Goal: Navigation & Orientation: Find specific page/section

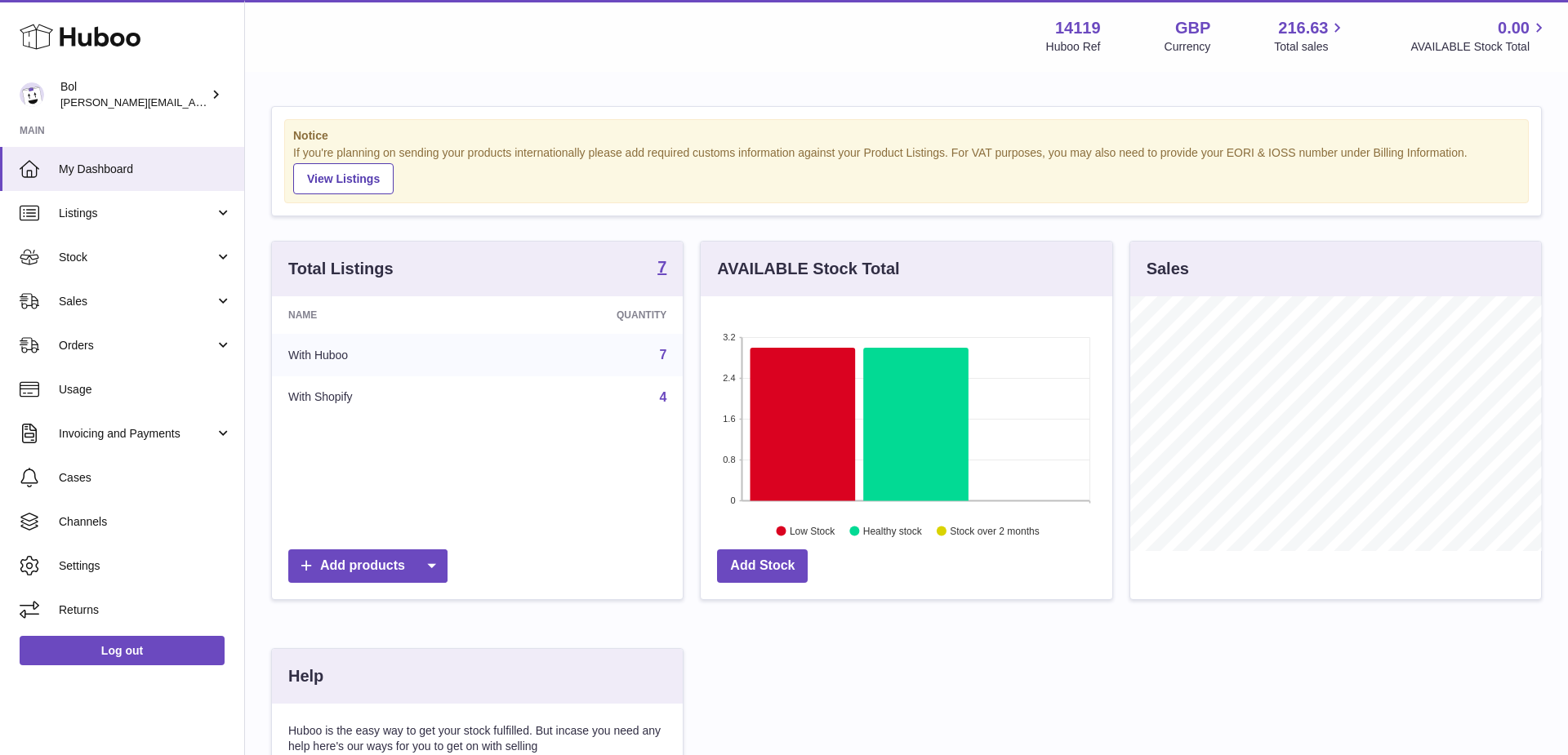
scroll to position [254, 411]
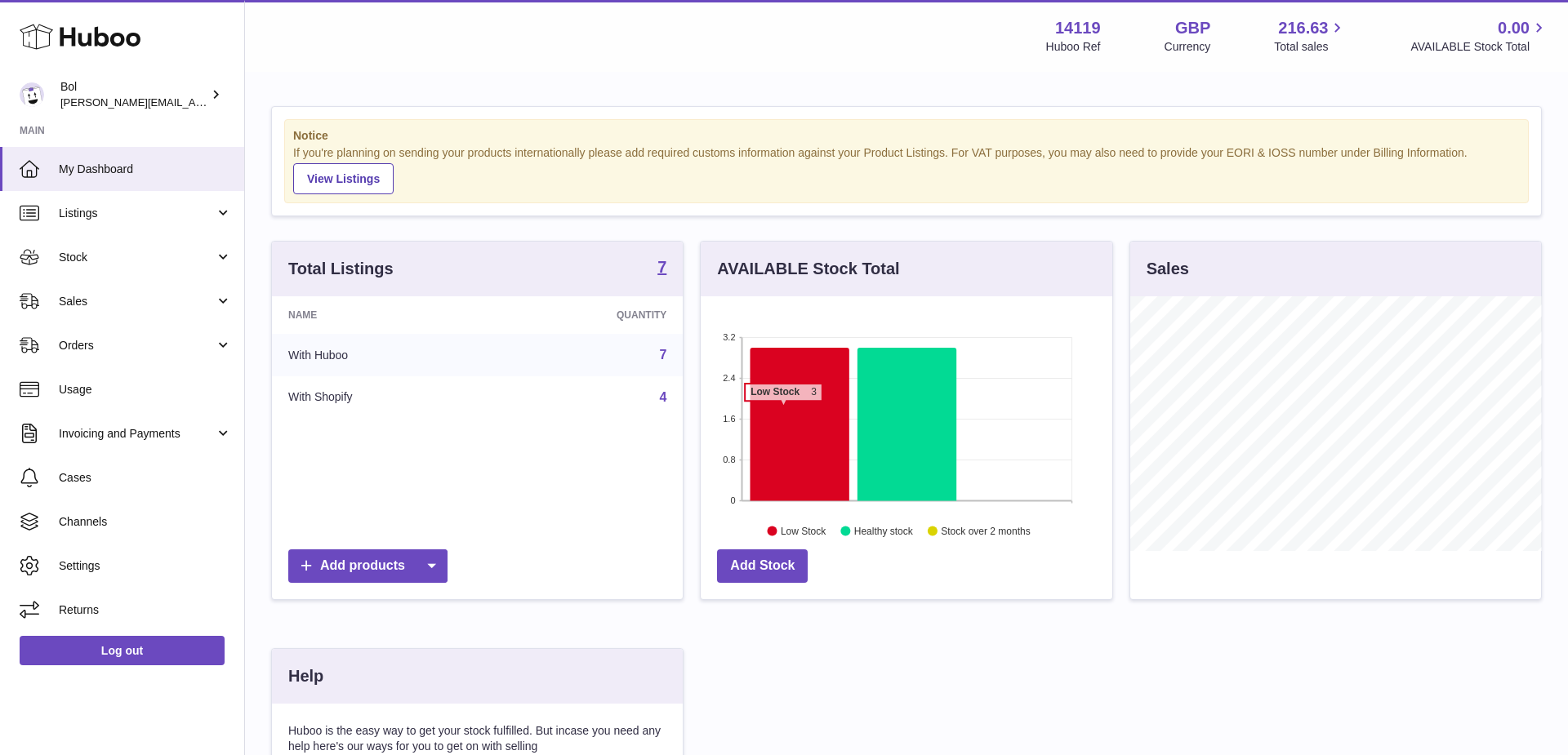
click at [793, 405] on icon at bounding box center [799, 424] width 99 height 154
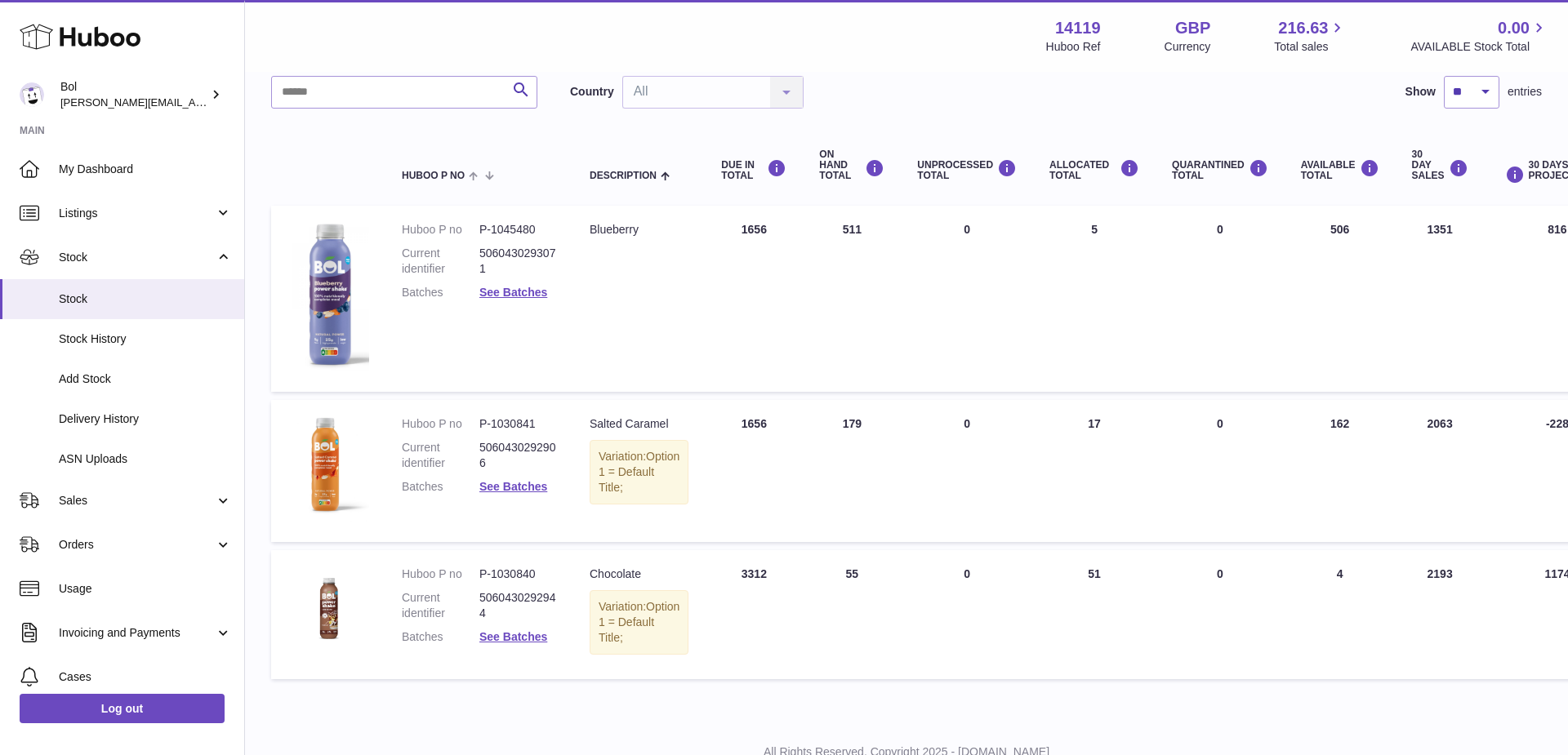
scroll to position [123, 0]
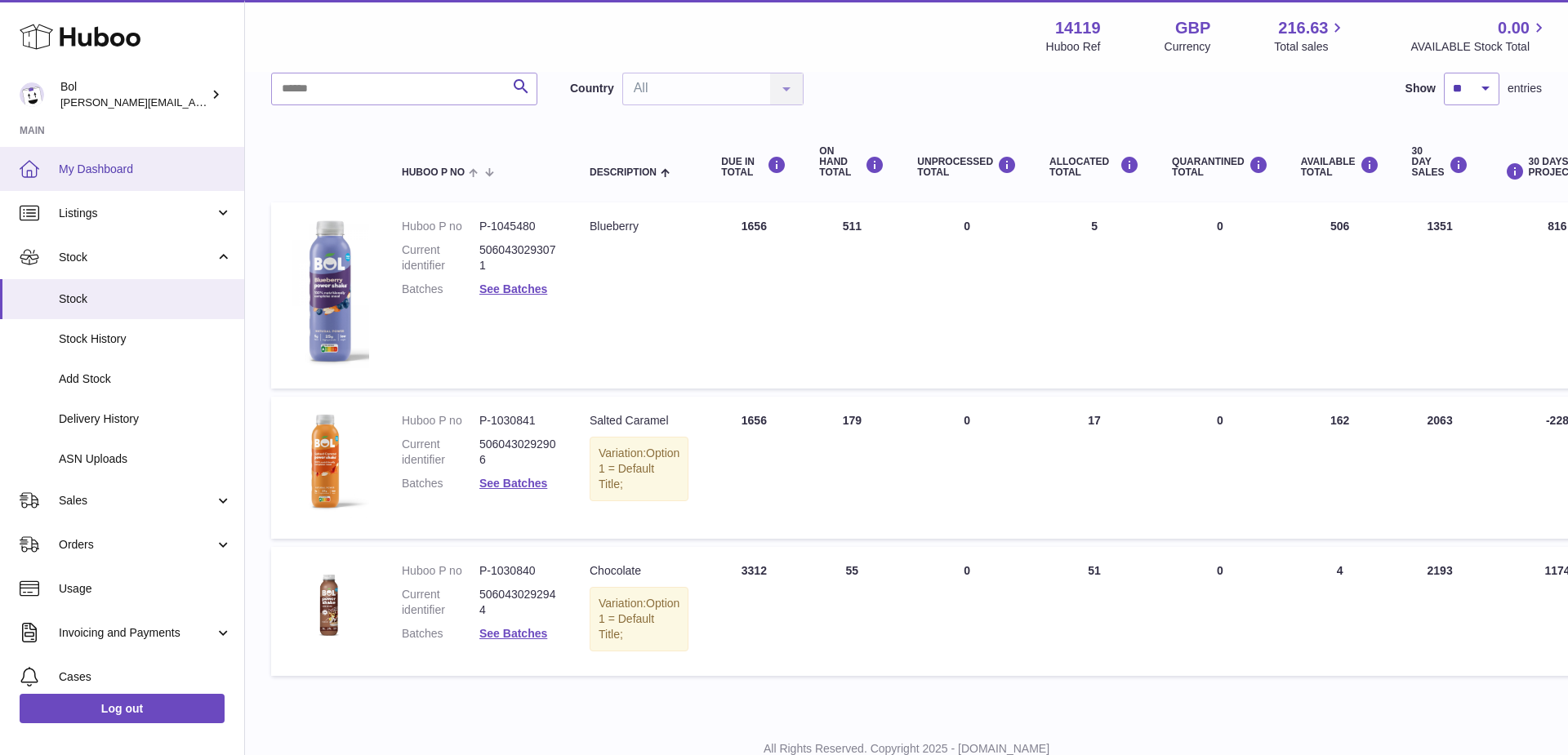
click at [114, 167] on span "My Dashboard" at bounding box center [146, 169] width 173 height 16
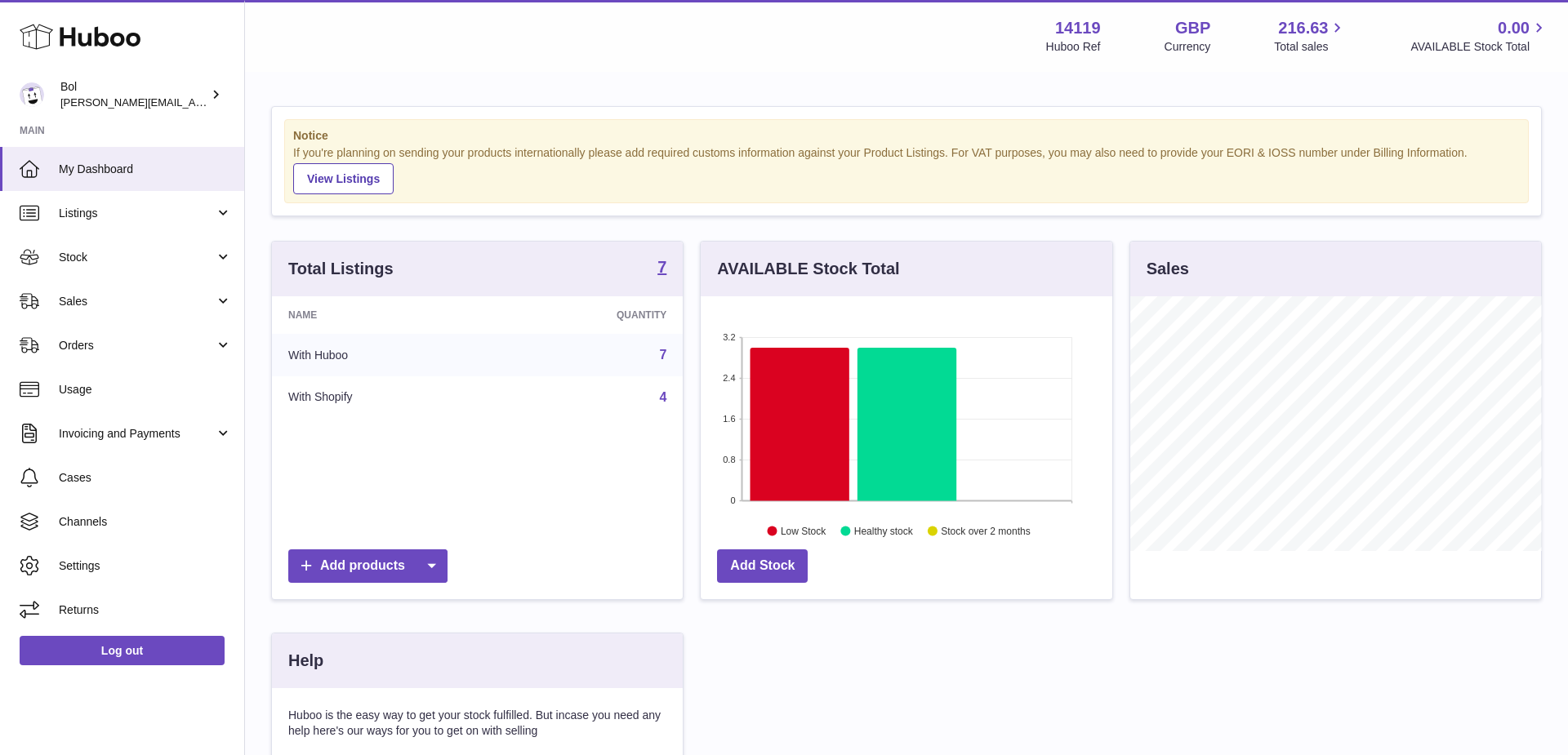
scroll to position [254, 411]
